Goal: Information Seeking & Learning: Learn about a topic

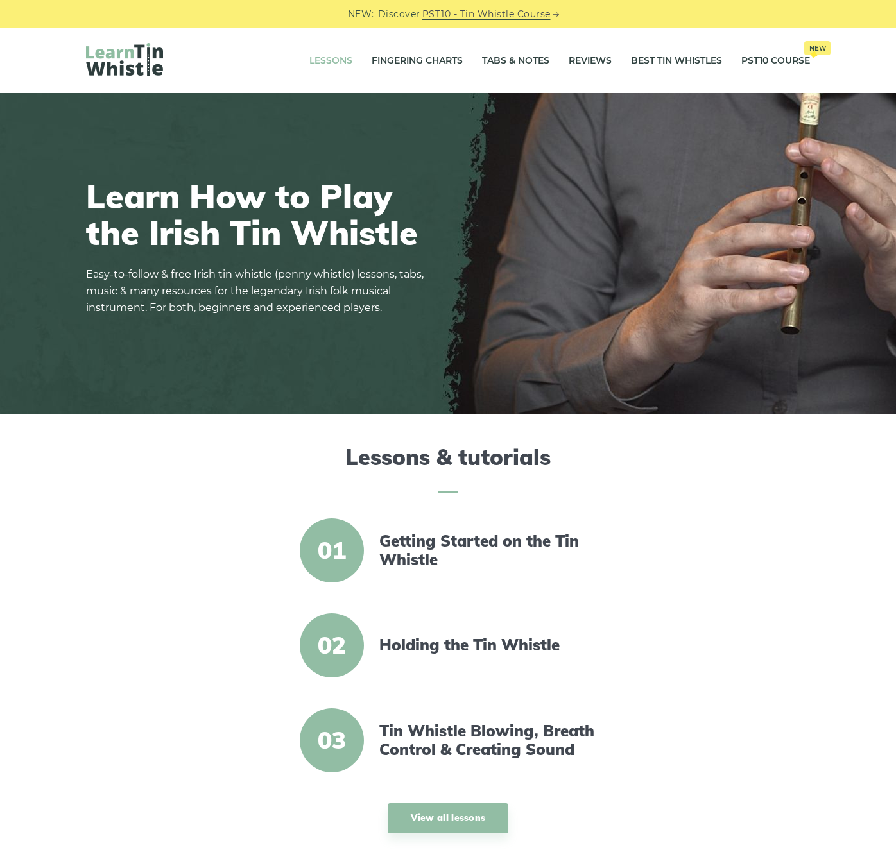
click at [318, 65] on link "Lessons" at bounding box center [330, 61] width 43 height 32
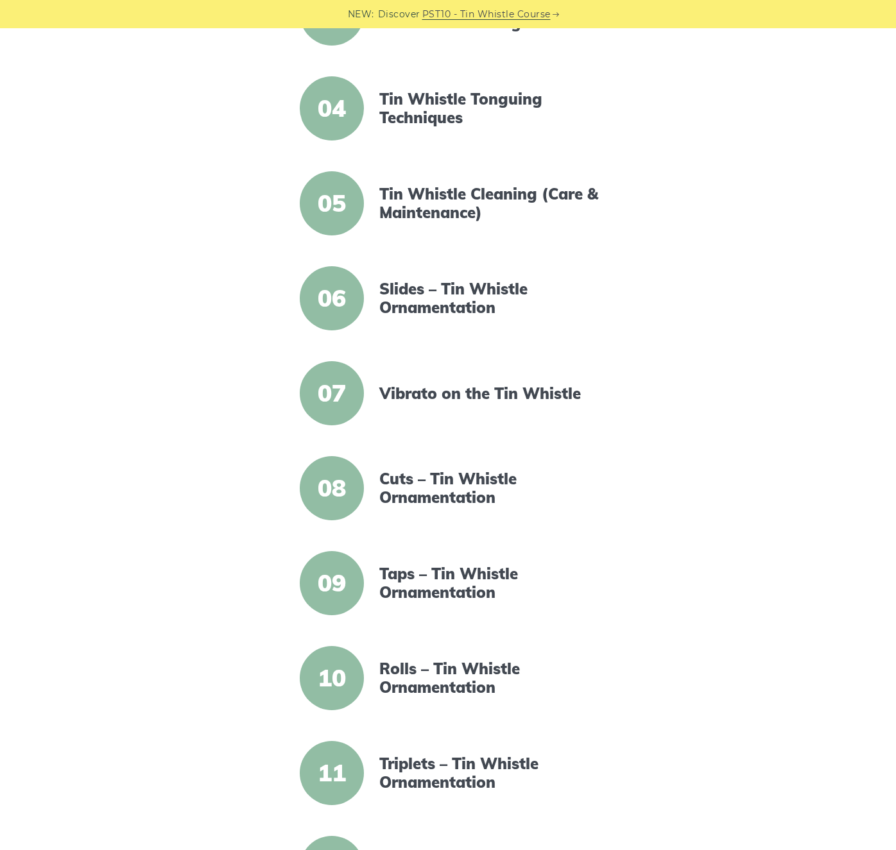
scroll to position [553, 0]
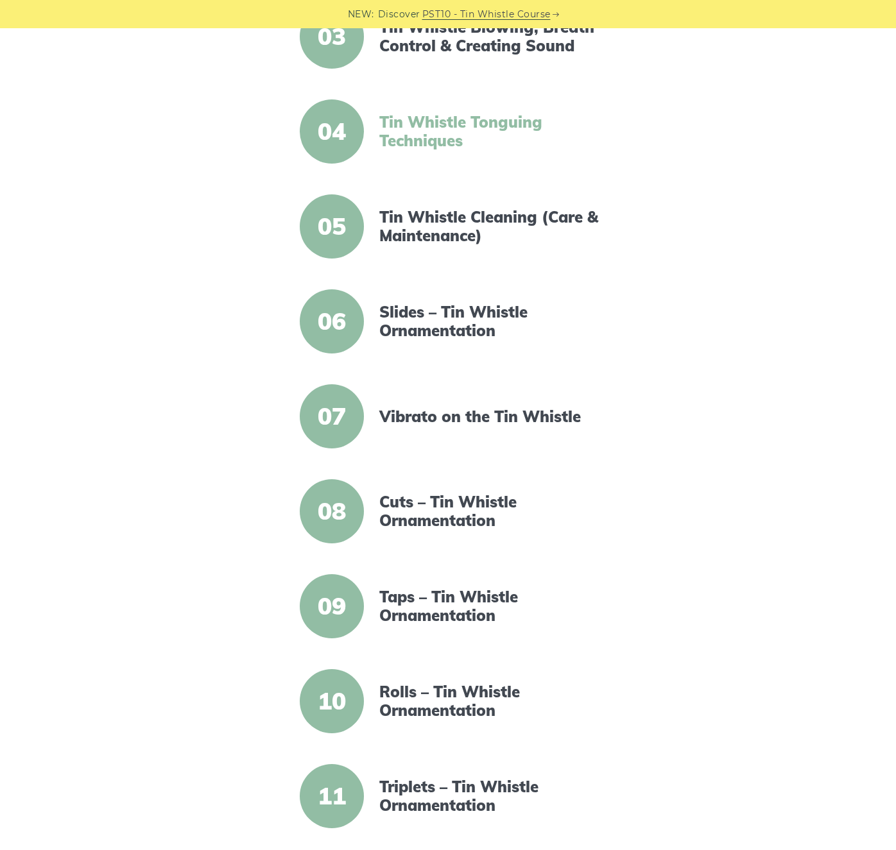
click at [423, 134] on link "Tin Whistle Tonguing Techniques" at bounding box center [489, 131] width 221 height 37
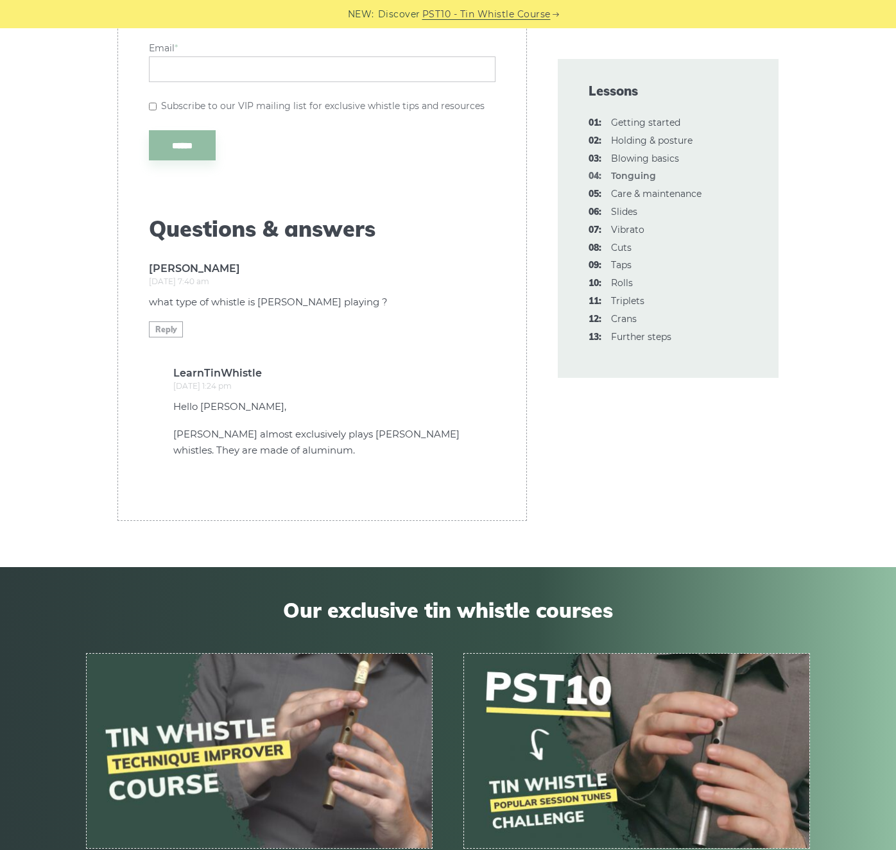
scroll to position [4705, 0]
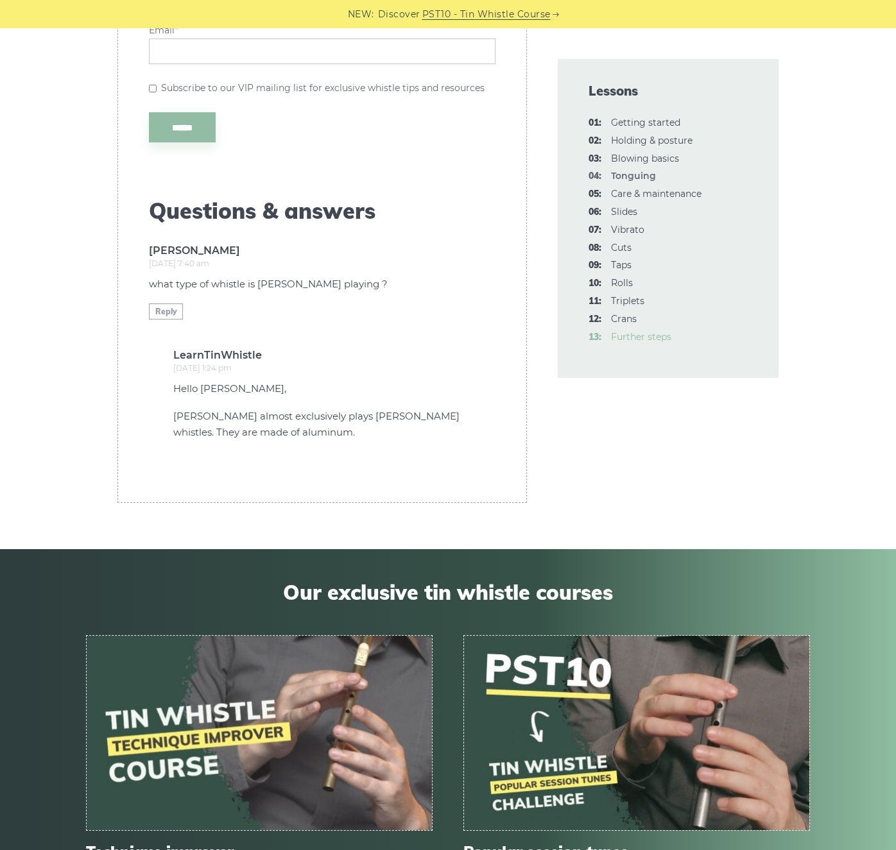
click at [629, 337] on link "13: Further steps" at bounding box center [641, 337] width 60 height 12
